Goal: Task Accomplishment & Management: Use online tool/utility

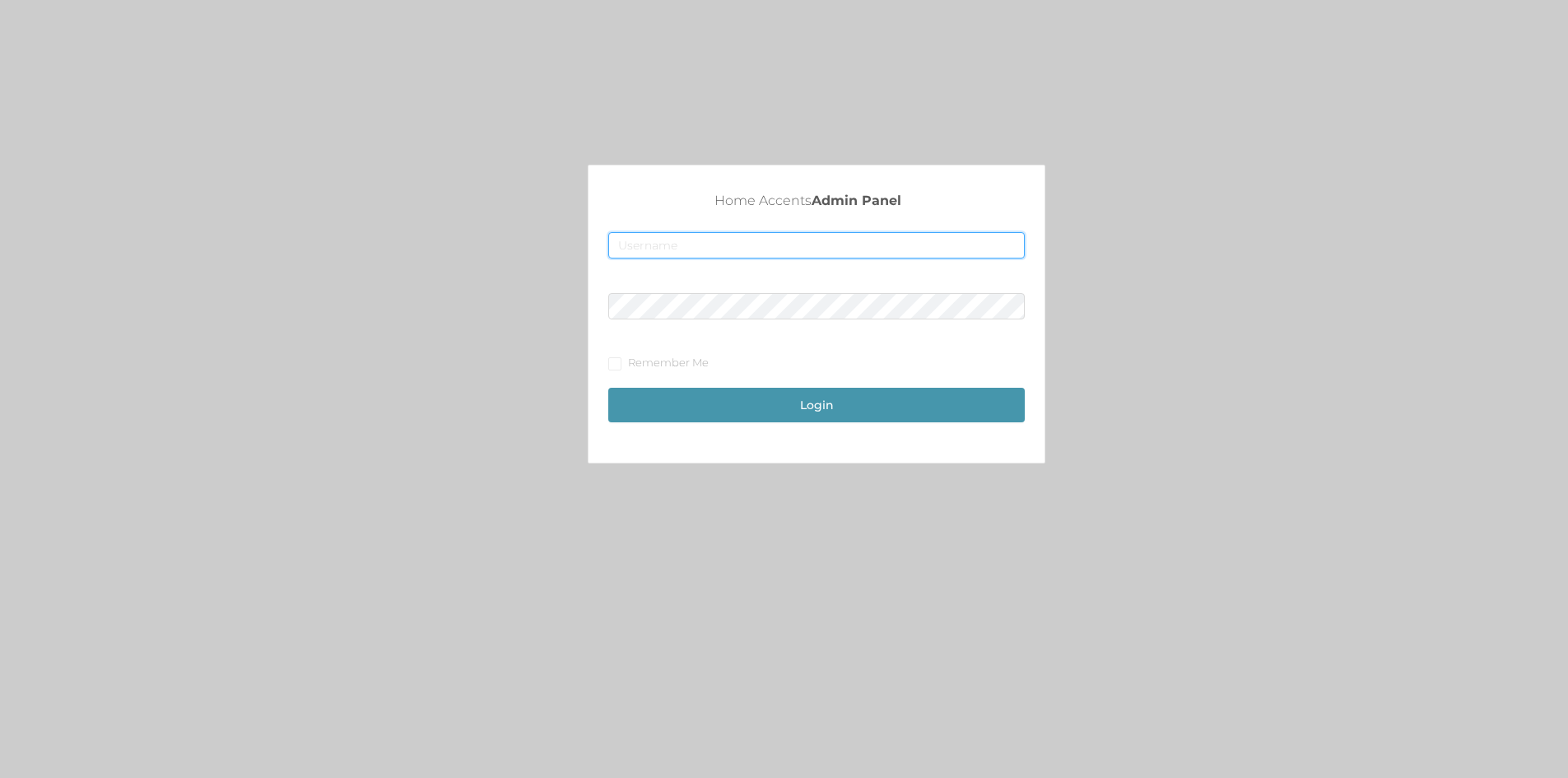
click at [747, 251] on input "text" at bounding box center [816, 245] width 416 height 26
type input "fur1@accents.pw"
click at [742, 292] on form "fur1@accents.pw Remember Me Login" at bounding box center [816, 331] width 416 height 196
click at [608, 388] on button "Login" at bounding box center [816, 406] width 416 height 35
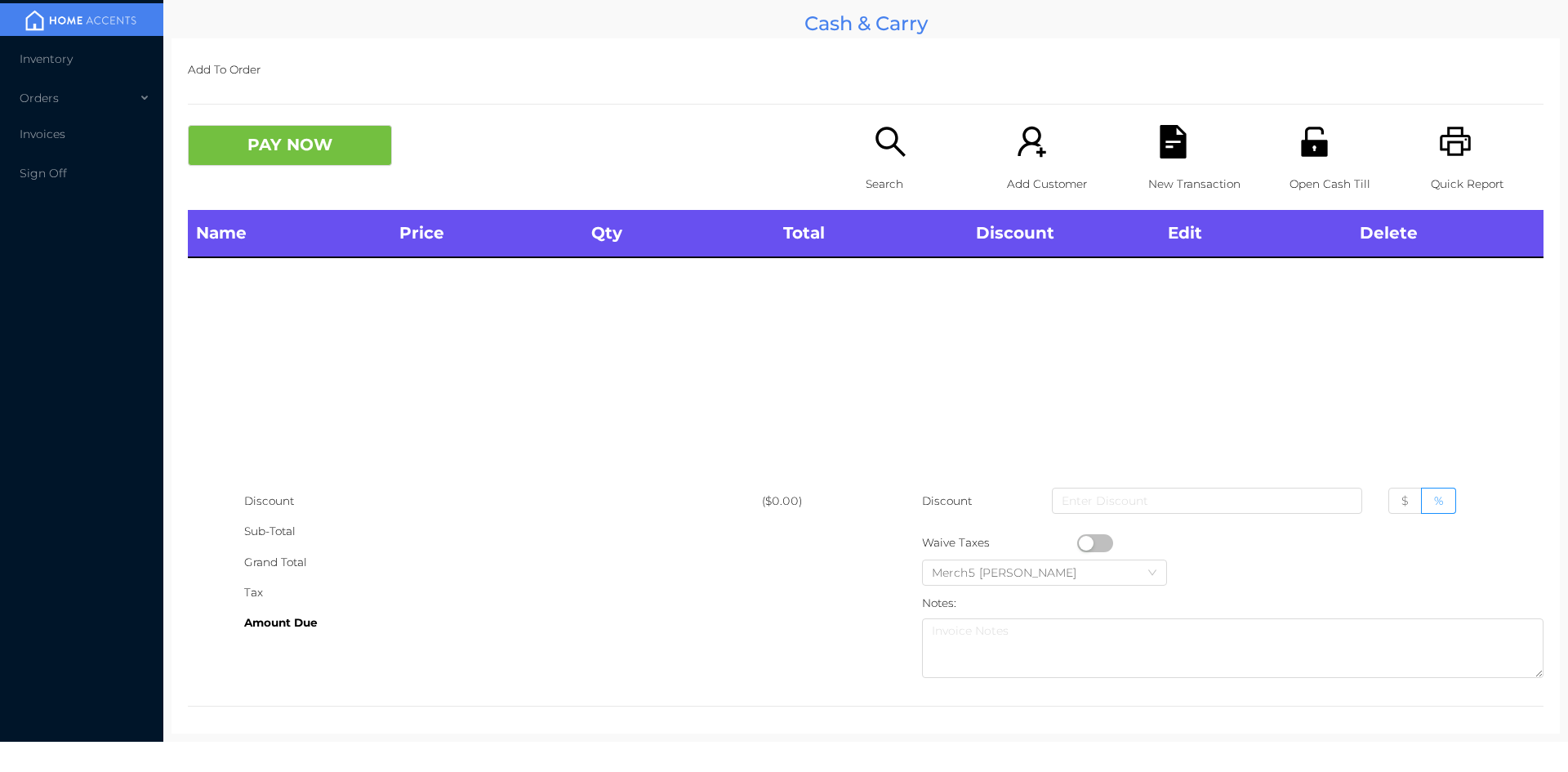
click at [899, 152] on icon "icon: search" at bounding box center [891, 141] width 34 height 34
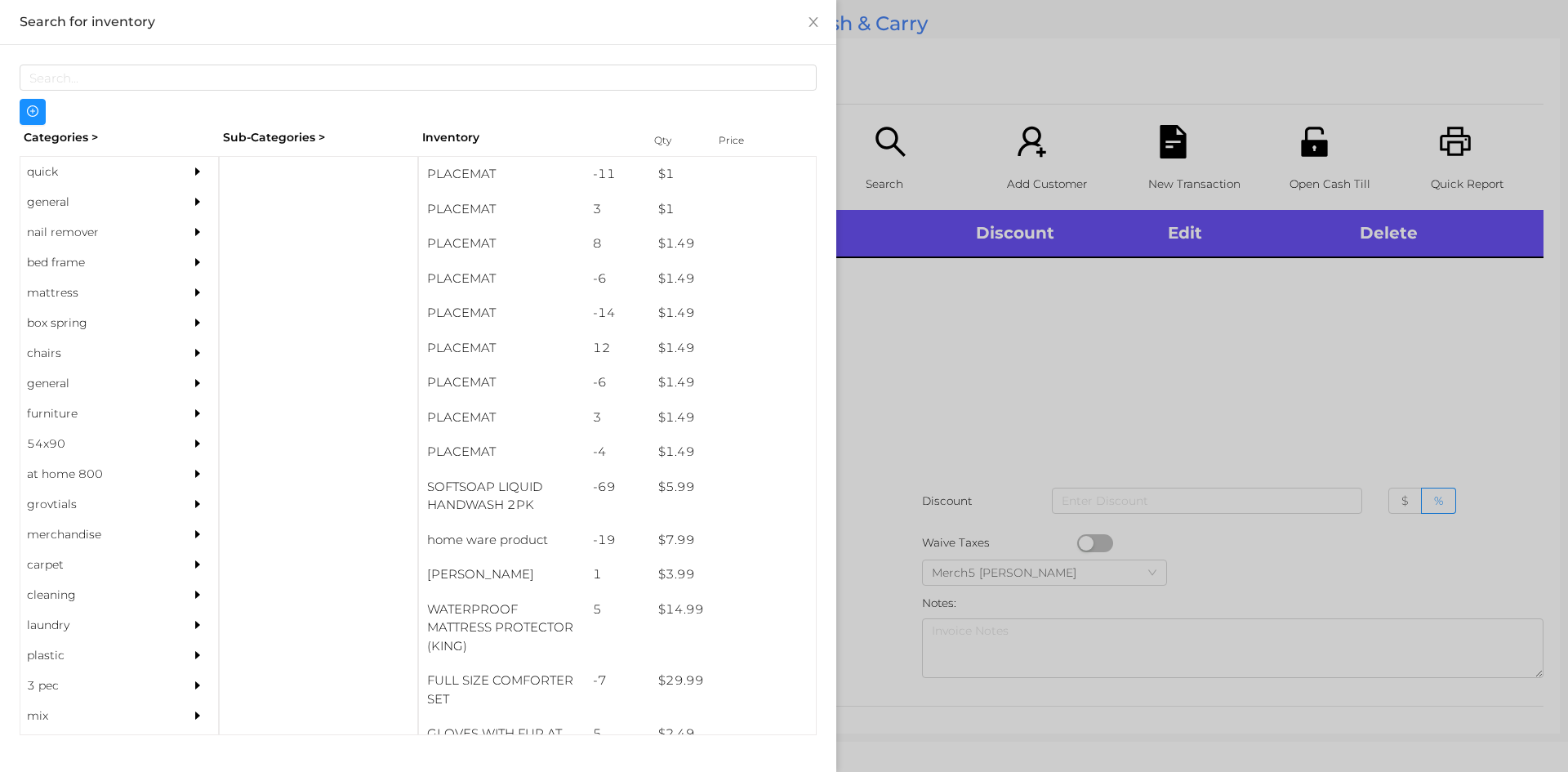
click at [1217, 389] on div at bounding box center [784, 386] width 1568 height 772
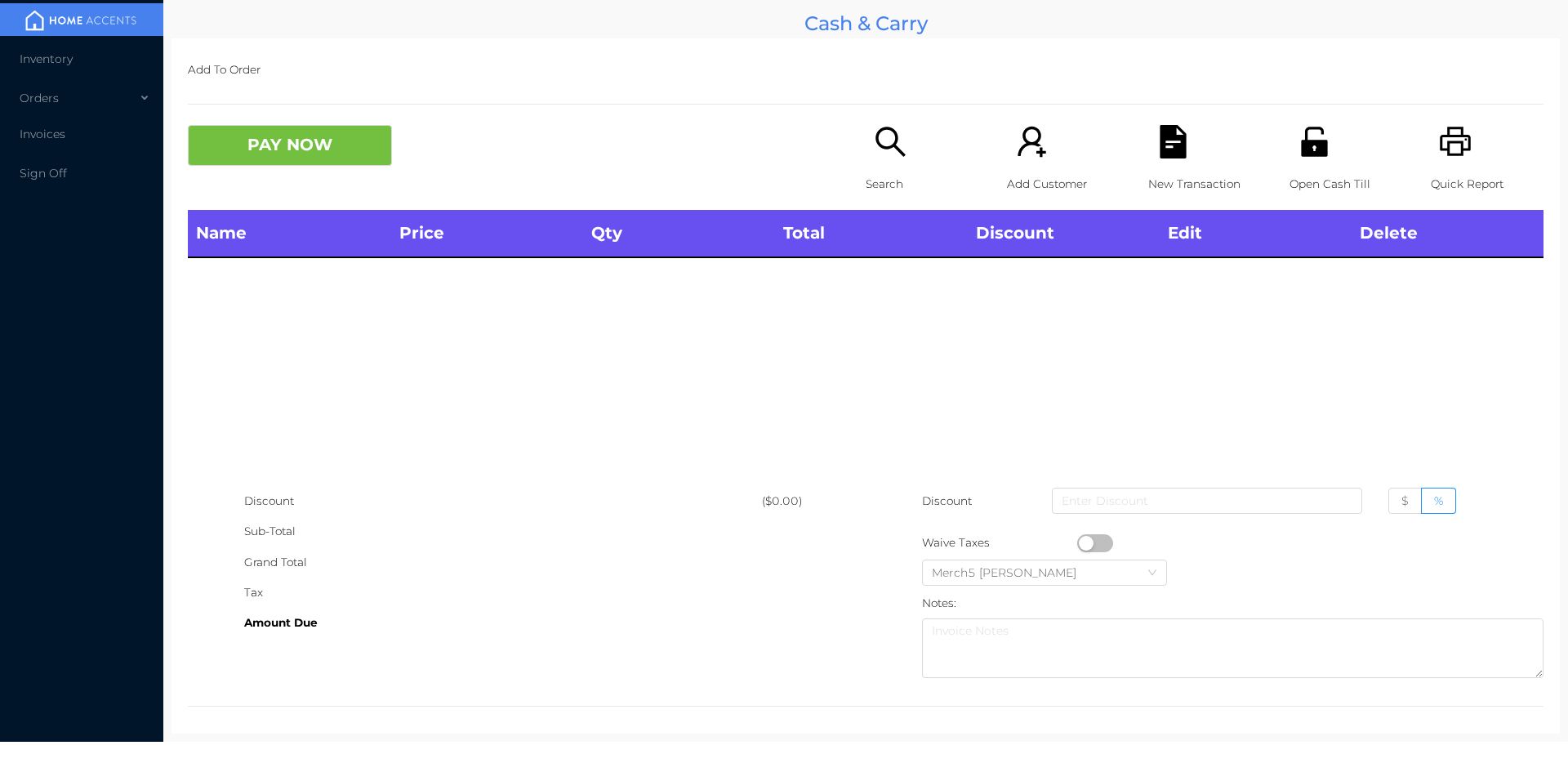
click at [1313, 128] on icon "icon: unlock" at bounding box center [1314, 141] width 34 height 34
click at [917, 147] on div "Search" at bounding box center [922, 167] width 113 height 85
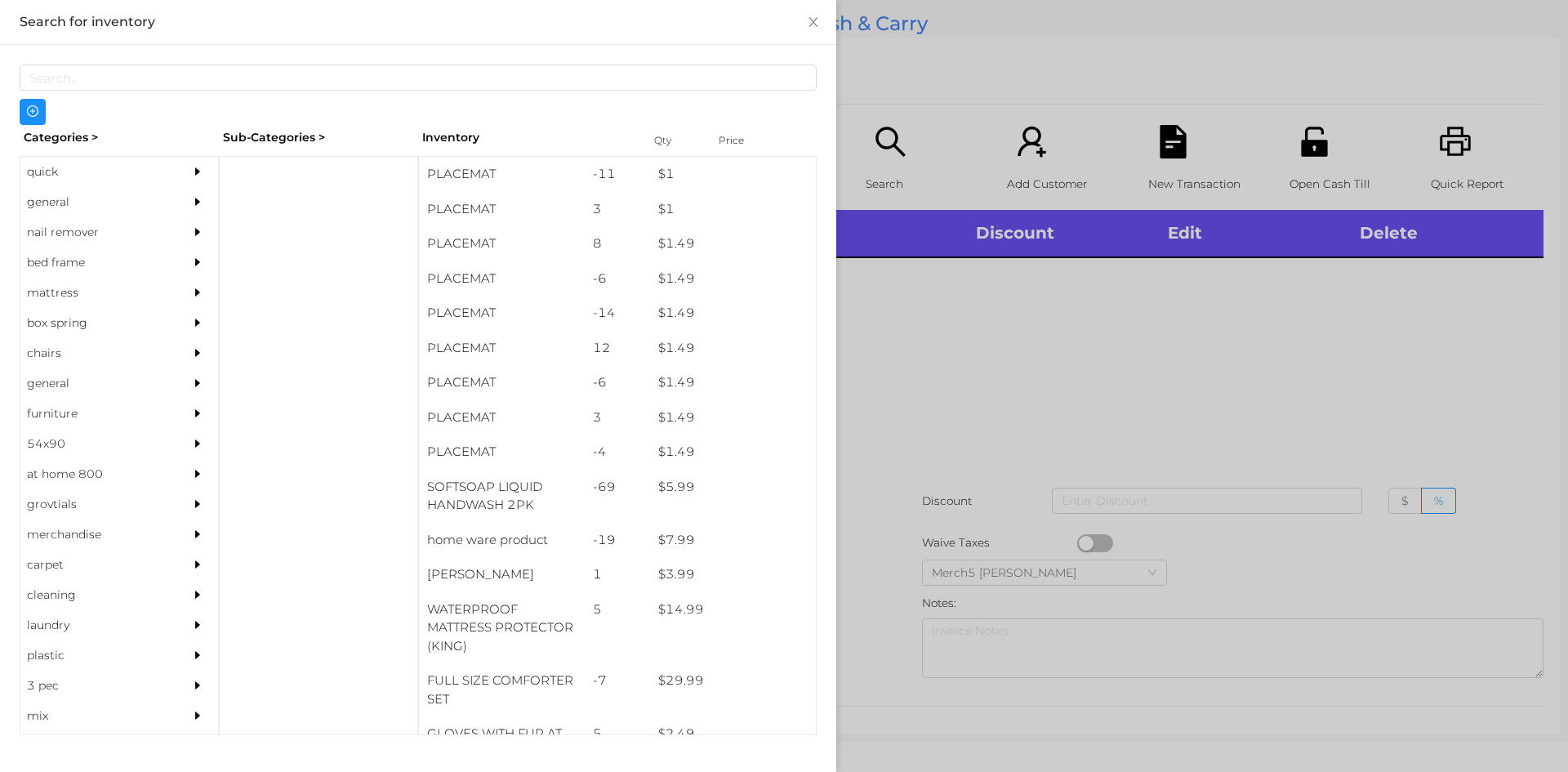
click at [1051, 324] on div at bounding box center [784, 386] width 1568 height 772
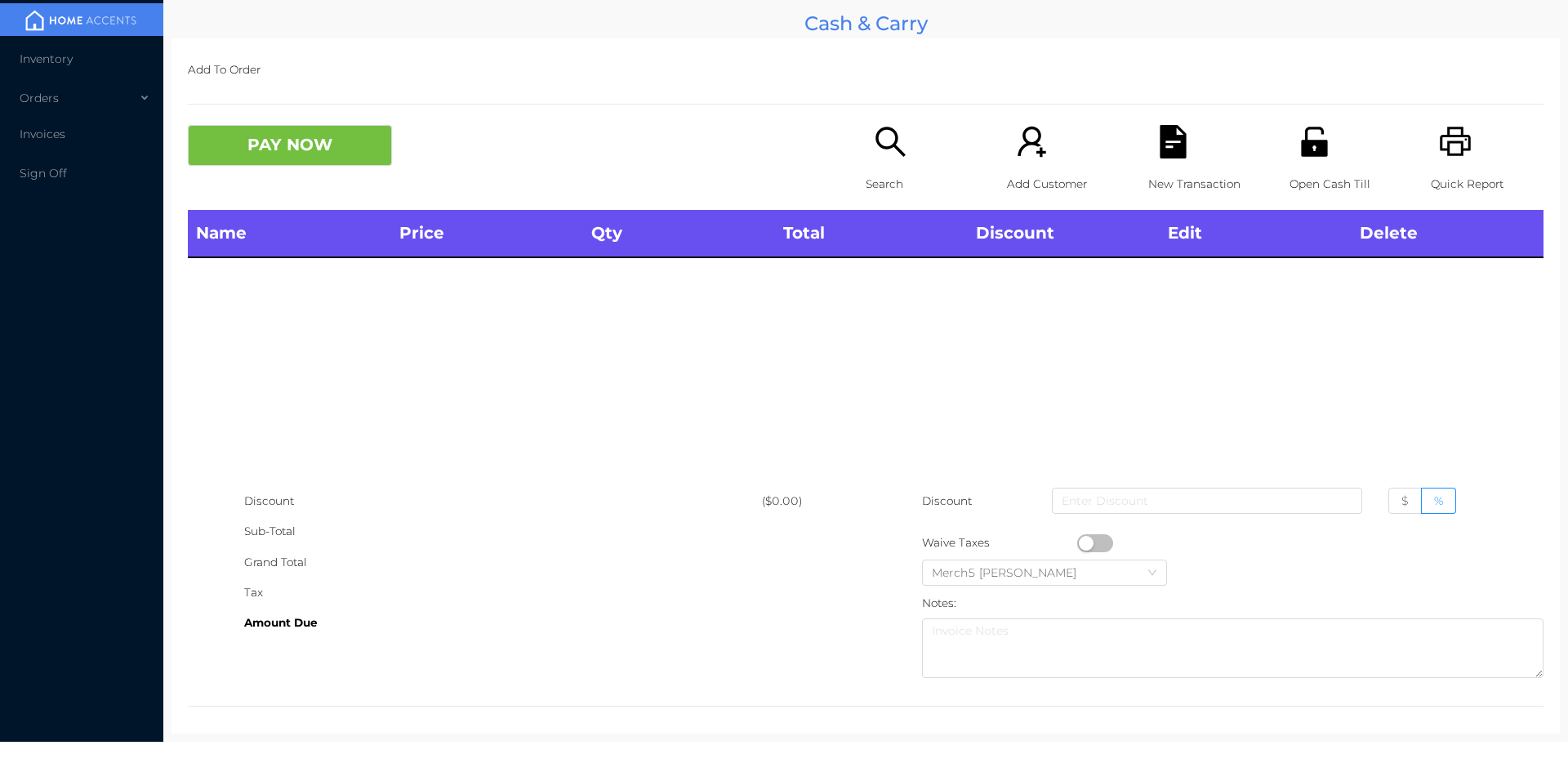
click at [890, 157] on icon "icon: search" at bounding box center [891, 141] width 34 height 34
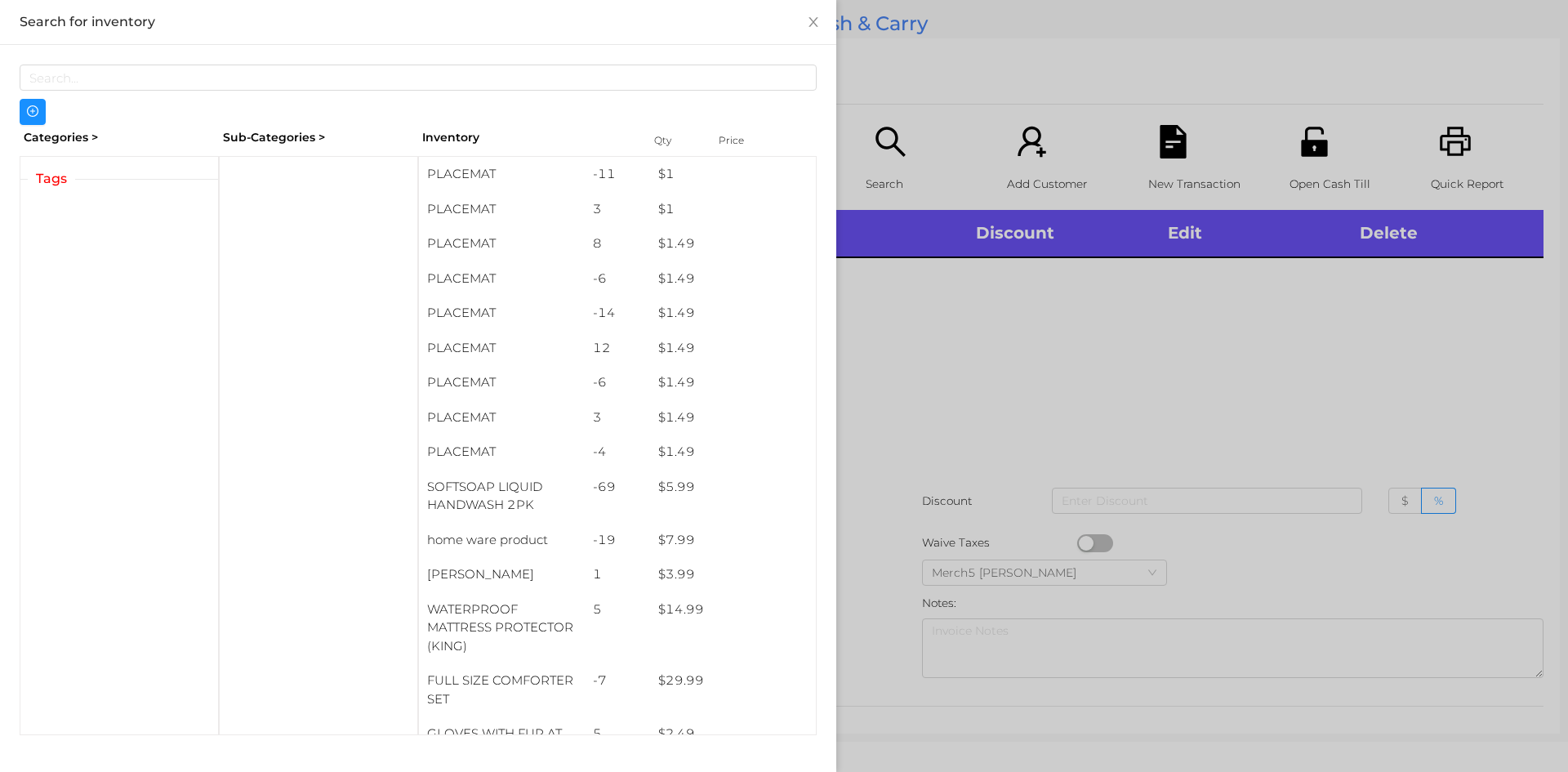
click at [1233, 453] on div at bounding box center [784, 386] width 1568 height 772
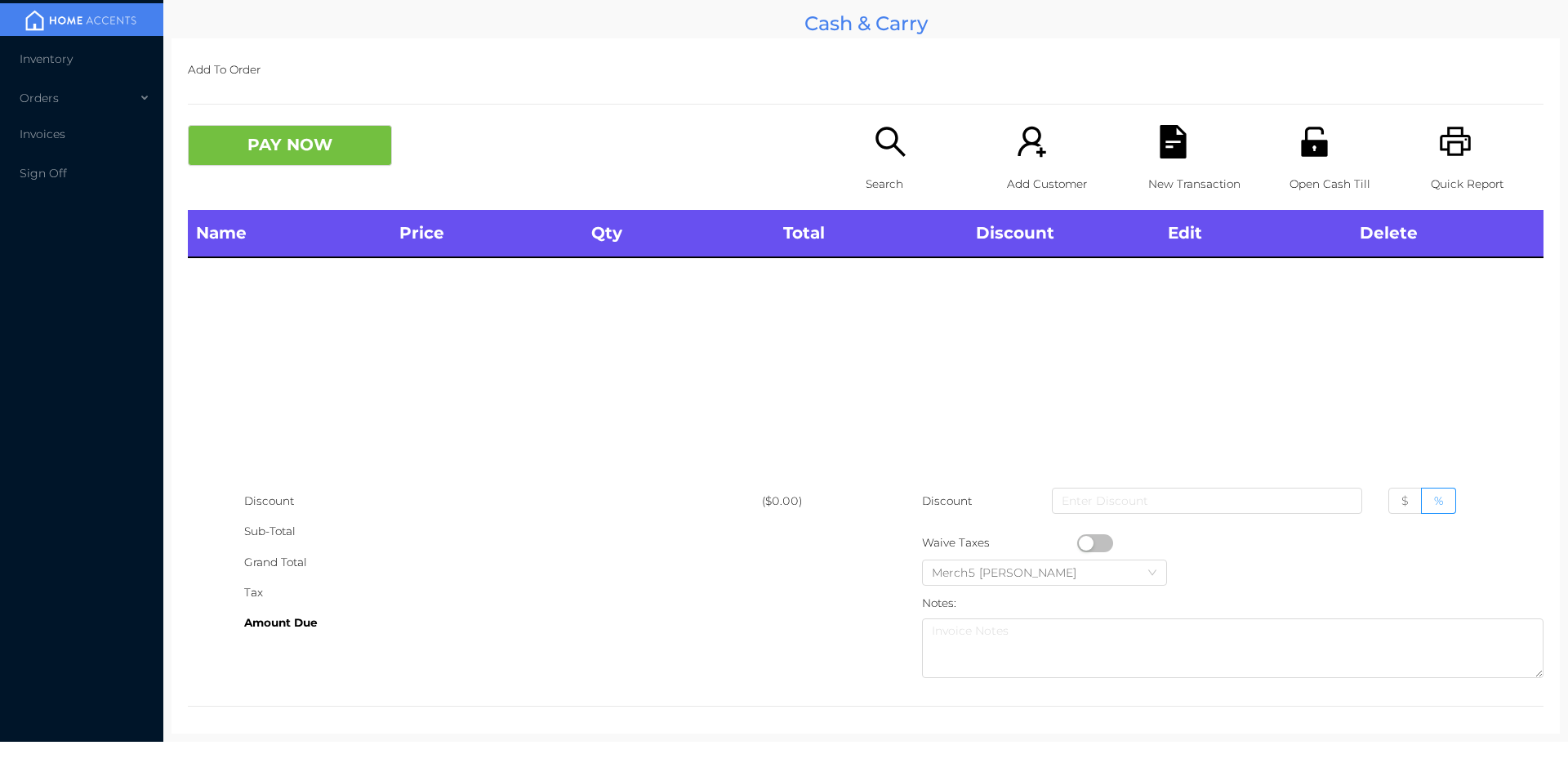
click at [900, 176] on p "Search" at bounding box center [922, 183] width 113 height 30
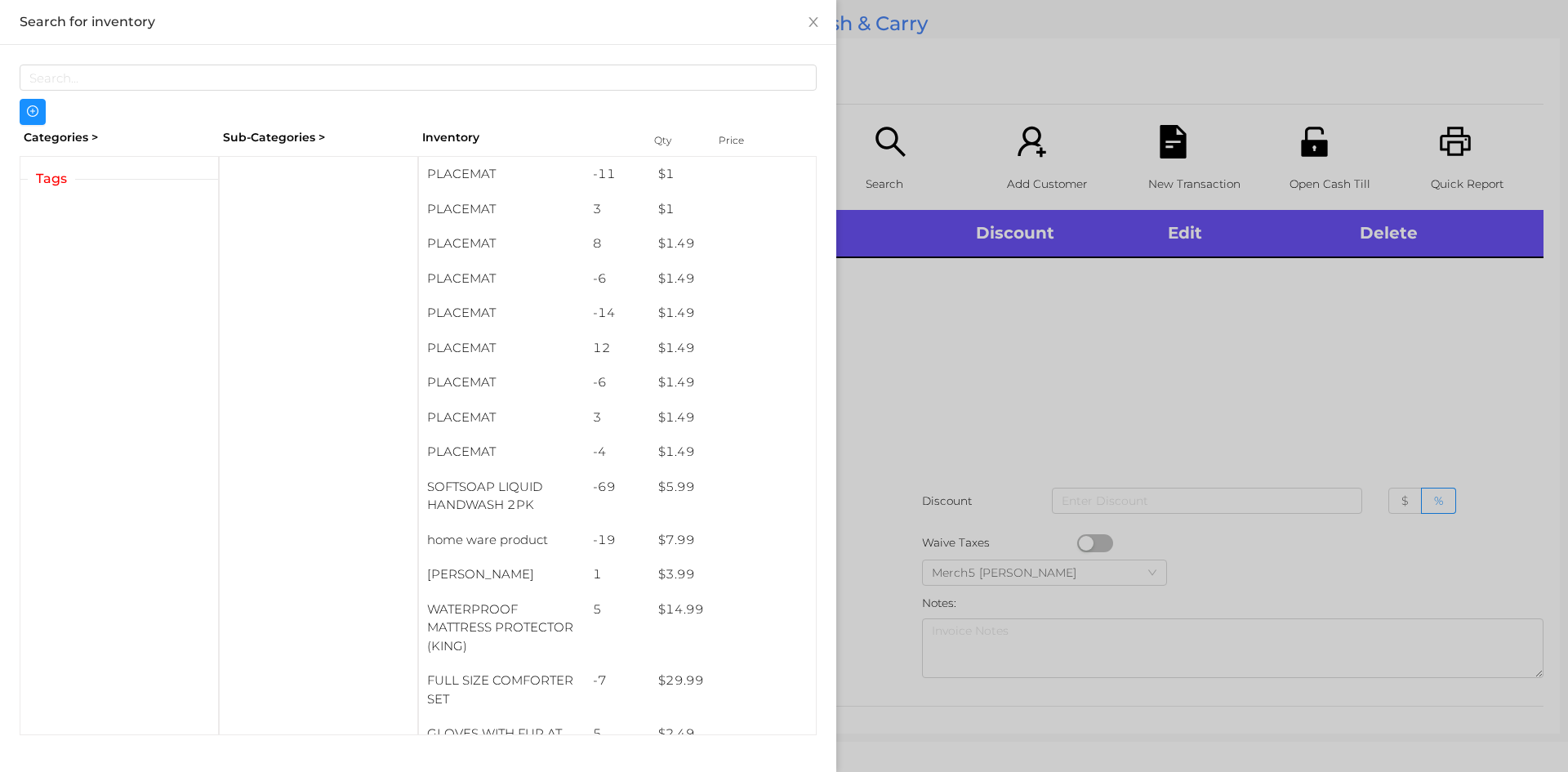
click at [1229, 252] on div at bounding box center [784, 386] width 1568 height 772
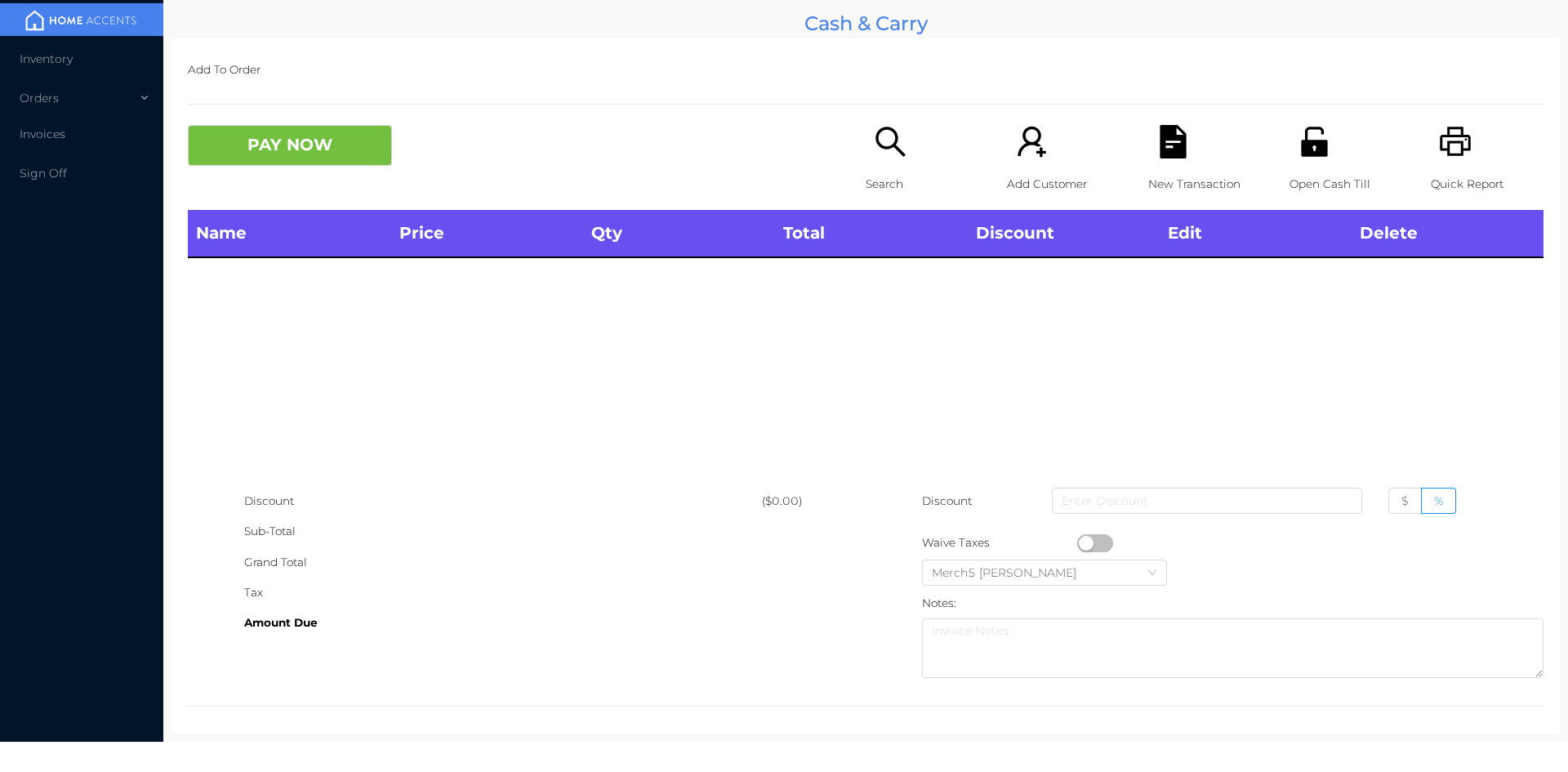
click at [974, 417] on div "Name Price Qty Total Discount Edit Delete" at bounding box center [866, 347] width 1356 height 276
click at [906, 136] on div "Search" at bounding box center [922, 167] width 113 height 85
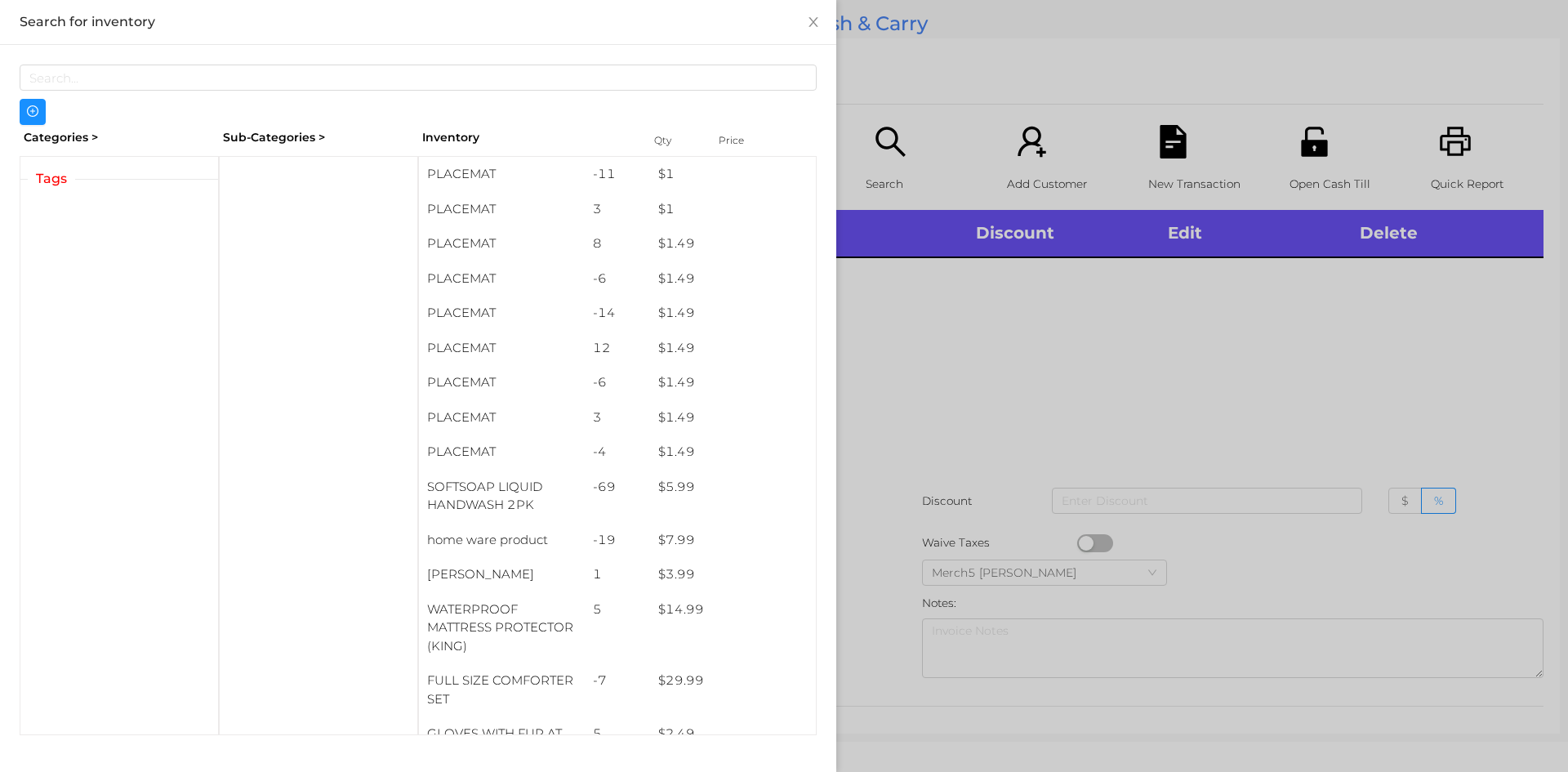
click at [1395, 380] on div at bounding box center [784, 386] width 1568 height 772
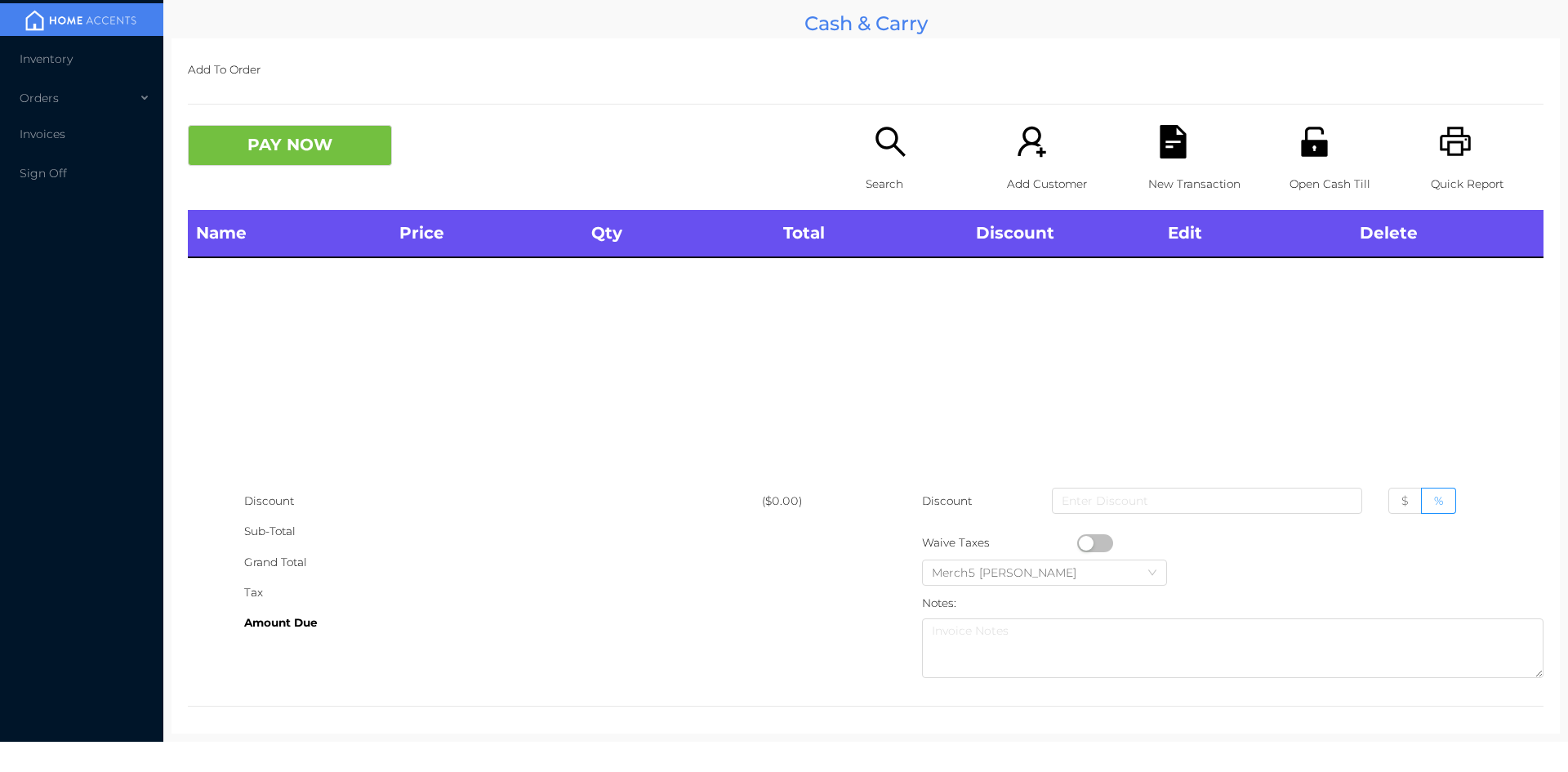
click at [1267, 379] on div "Name Price Qty Total Discount Edit Delete" at bounding box center [866, 347] width 1356 height 276
click at [902, 160] on div "Search" at bounding box center [922, 167] width 113 height 85
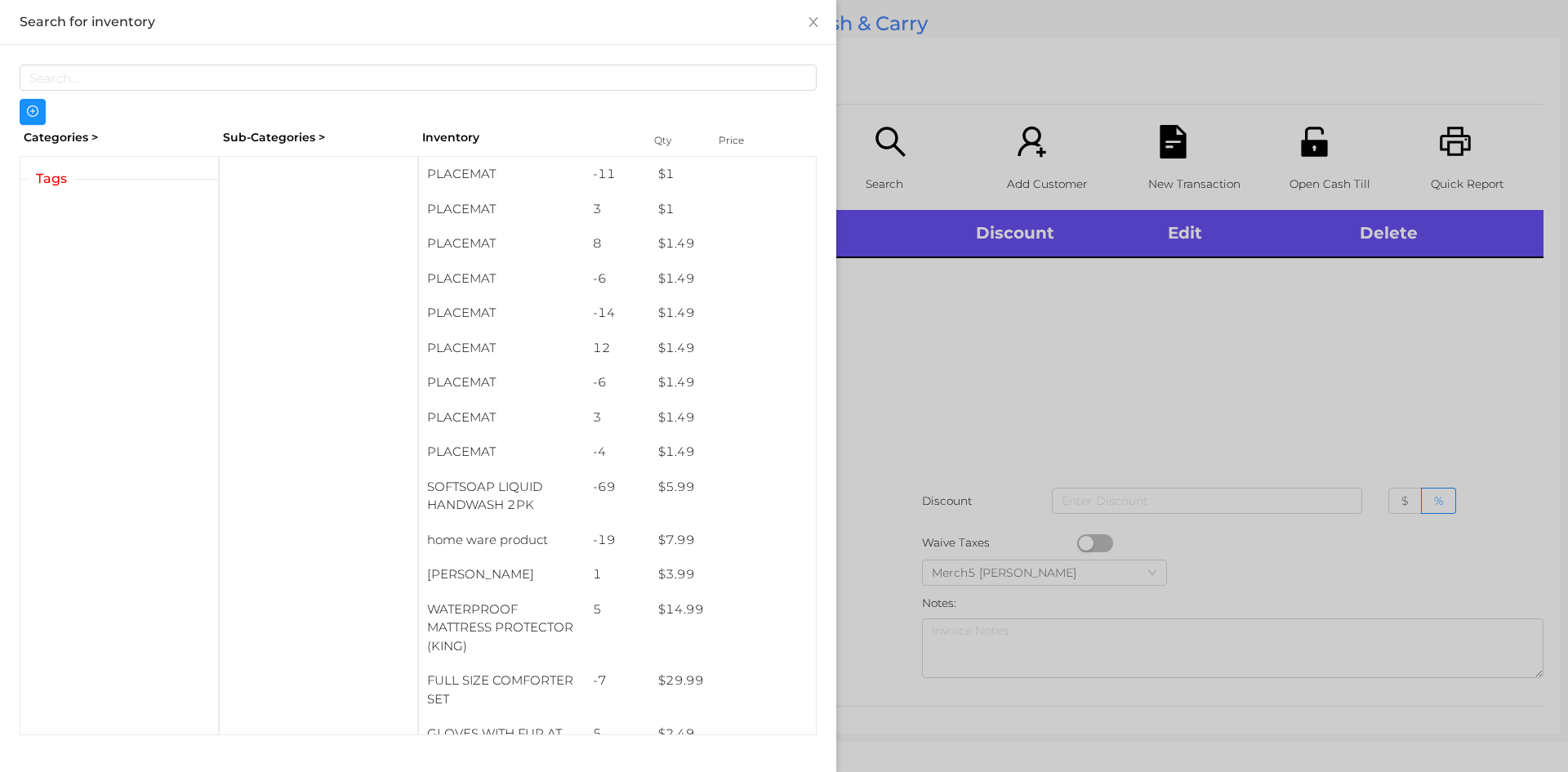
click at [1183, 359] on div at bounding box center [784, 386] width 1568 height 772
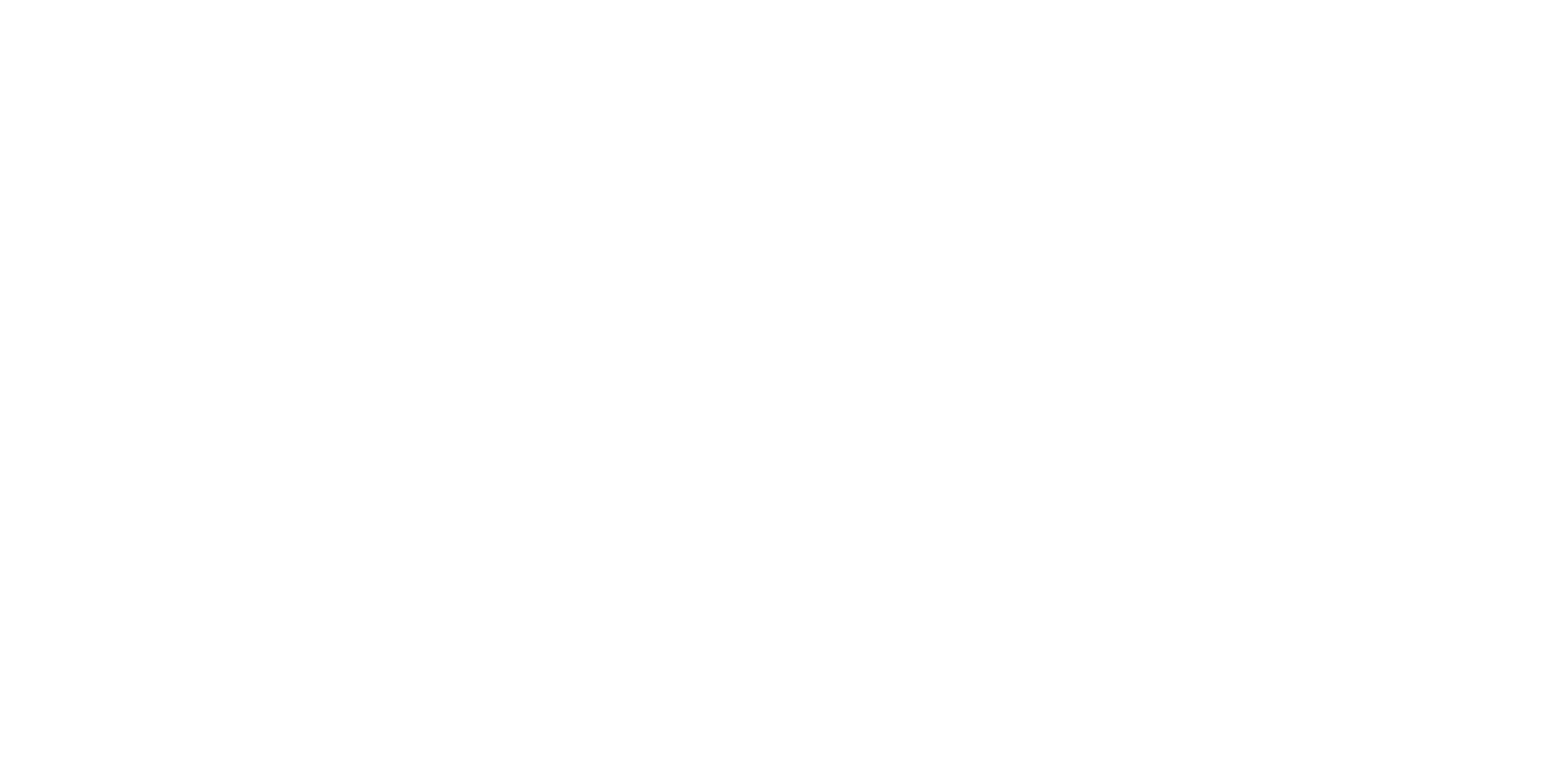
click at [762, 455] on html at bounding box center [784, 386] width 1568 height 772
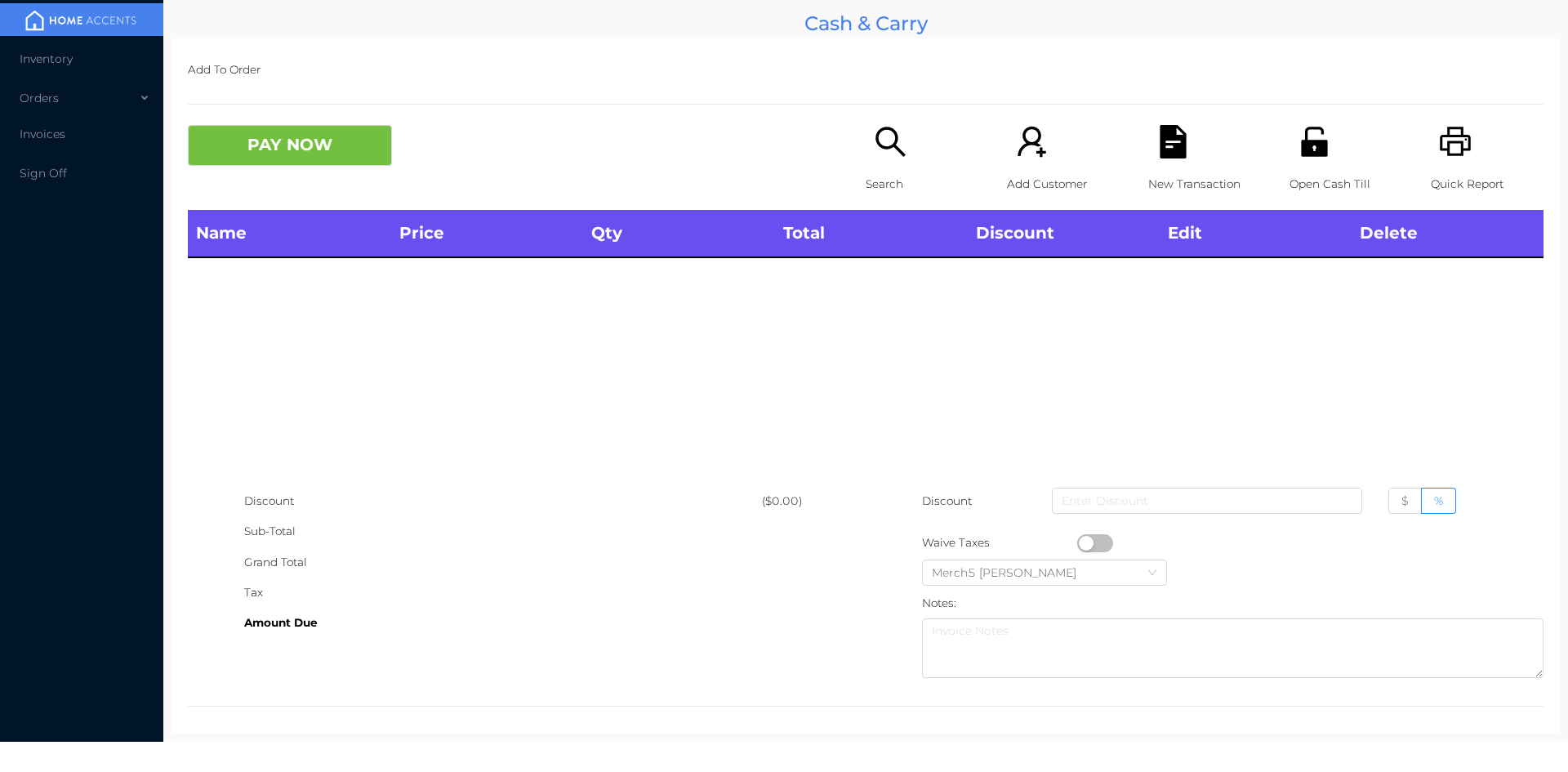
click at [894, 158] on icon "icon: search" at bounding box center [891, 141] width 34 height 34
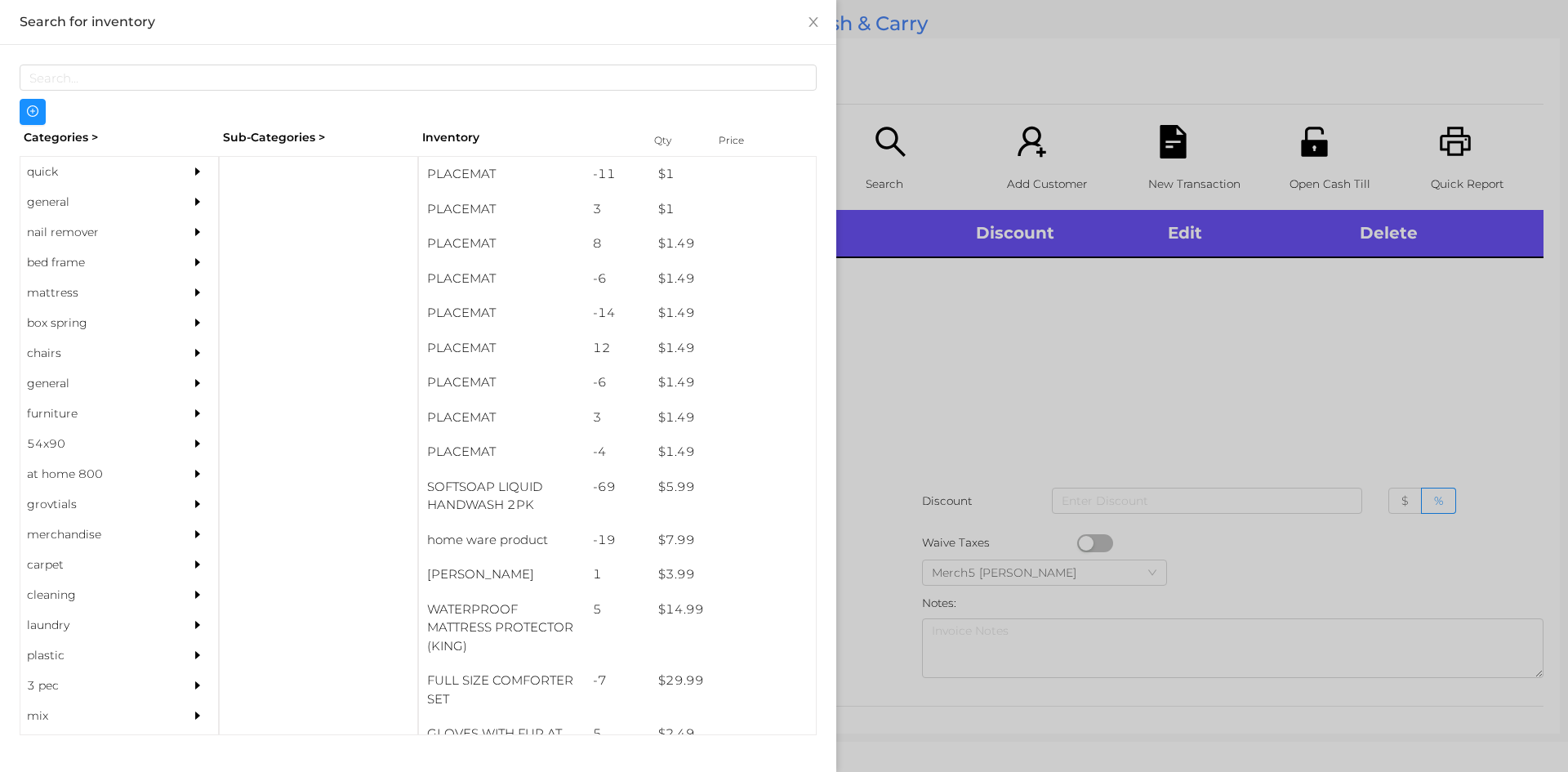
click at [185, 212] on div at bounding box center [202, 202] width 33 height 30
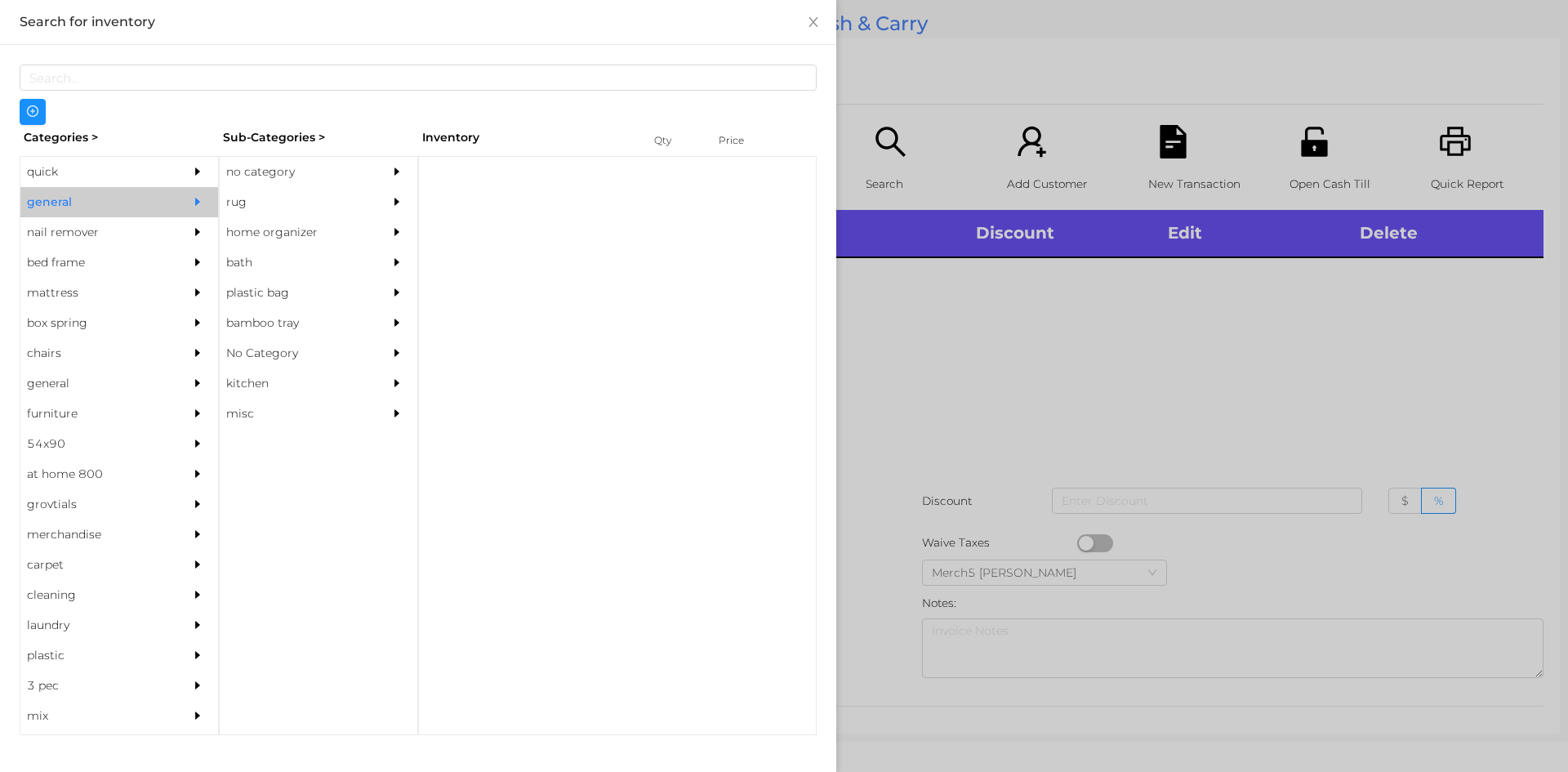
click at [321, 160] on div "no category" at bounding box center [294, 171] width 149 height 30
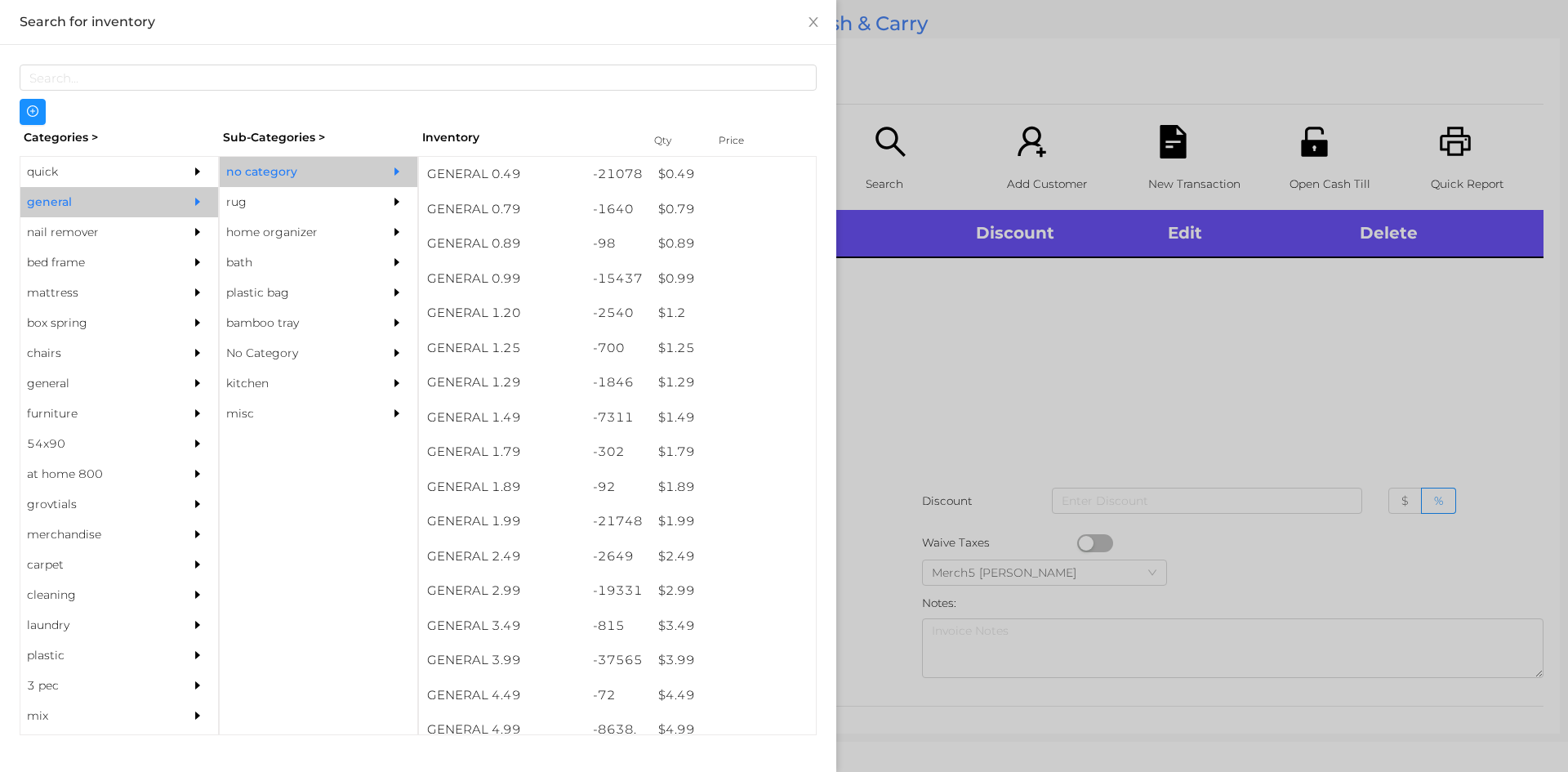
click at [390, 172] on div at bounding box center [401, 171] width 33 height 30
click at [1499, 396] on div at bounding box center [784, 386] width 1568 height 772
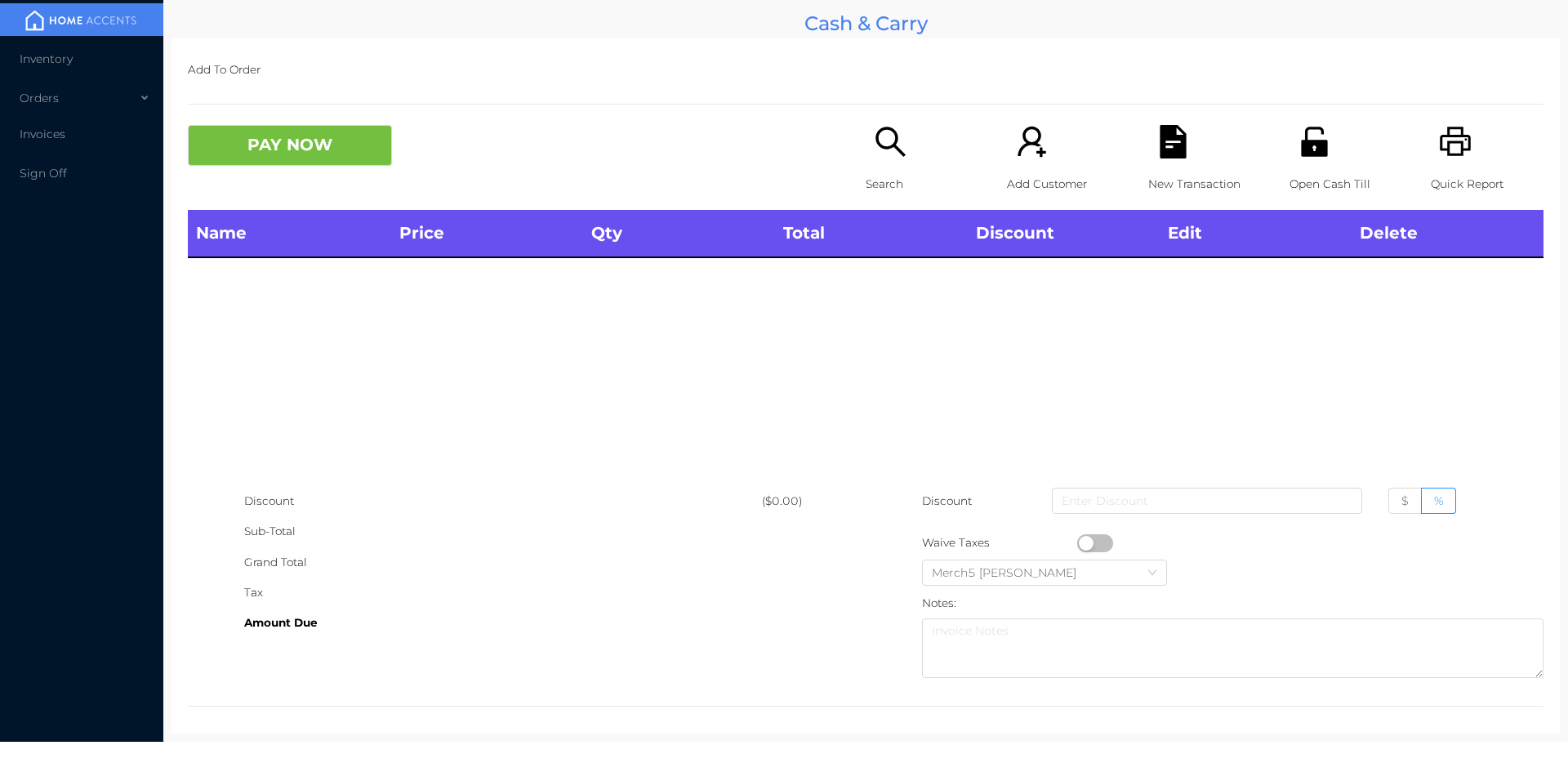
click at [939, 156] on div "Search" at bounding box center [922, 167] width 113 height 85
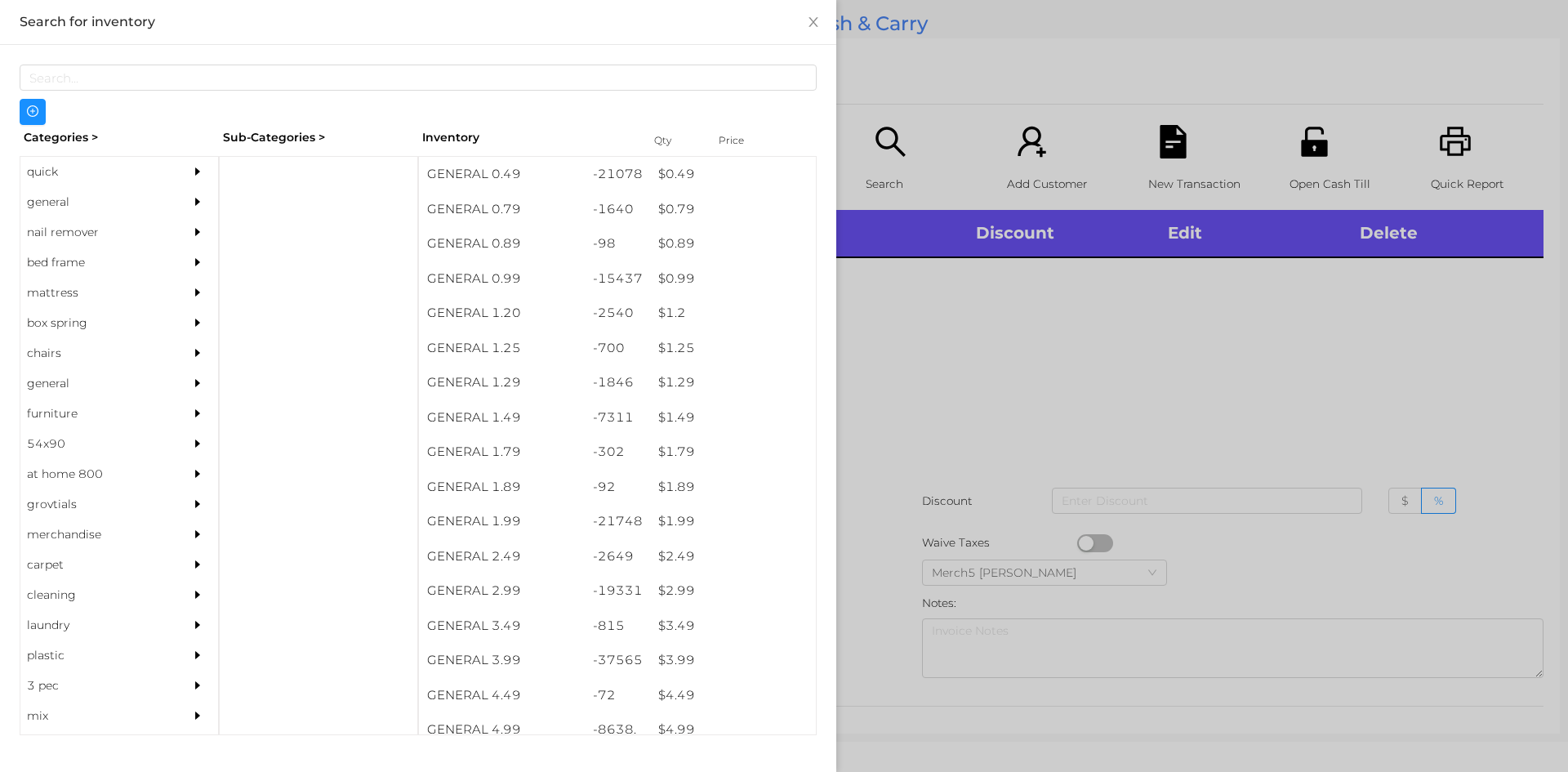
click at [968, 342] on div at bounding box center [784, 386] width 1568 height 772
